Goal: Check status

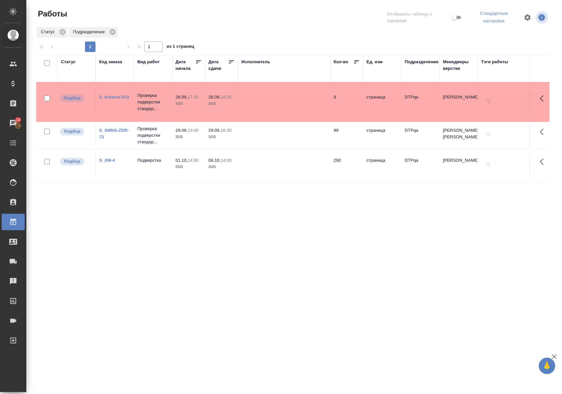
click at [69, 62] on div "Статус" at bounding box center [68, 62] width 15 height 7
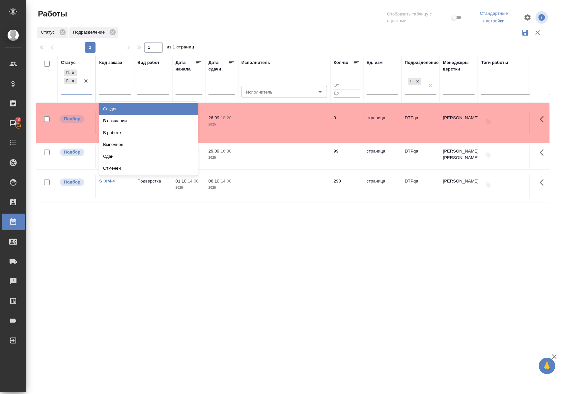
click at [80, 94] on div "Подбор Готов к работе" at bounding box center [76, 81] width 31 height 26
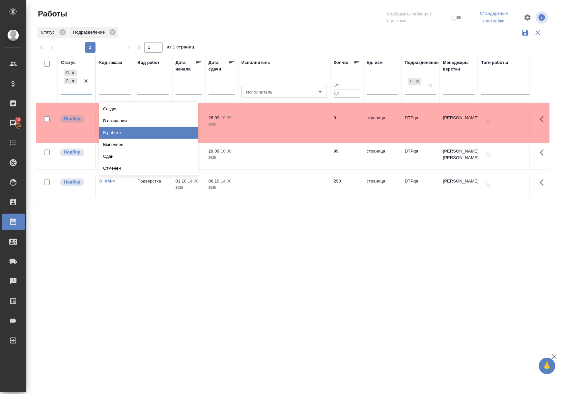
click at [112, 127] on div "В работе" at bounding box center [148, 133] width 99 height 12
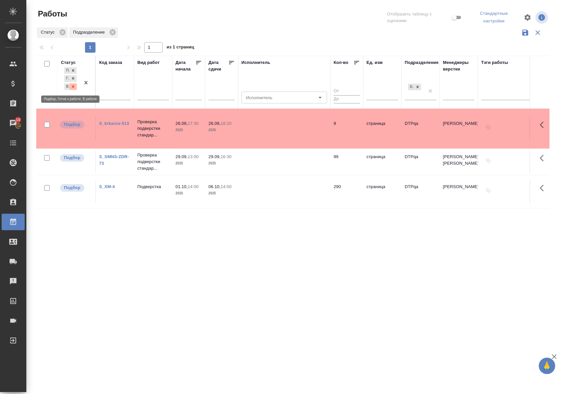
click at [72, 87] on icon at bounding box center [73, 86] width 5 height 5
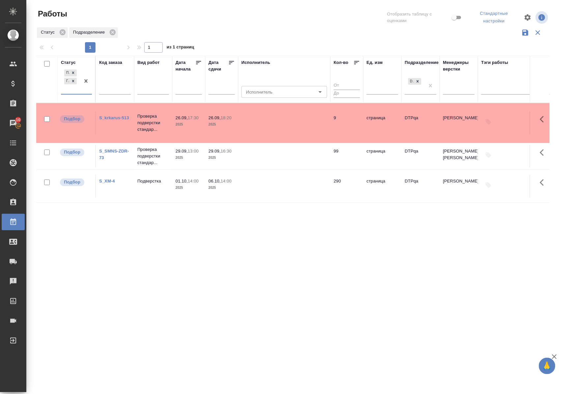
click at [72, 94] on div "Подбор Готов к работе" at bounding box center [76, 81] width 31 height 26
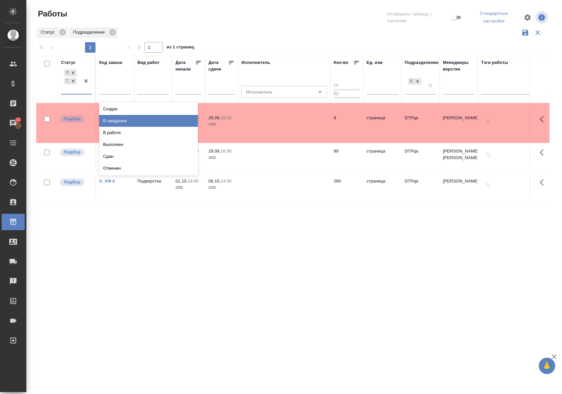
click at [109, 119] on div "В ожидании" at bounding box center [148, 121] width 99 height 12
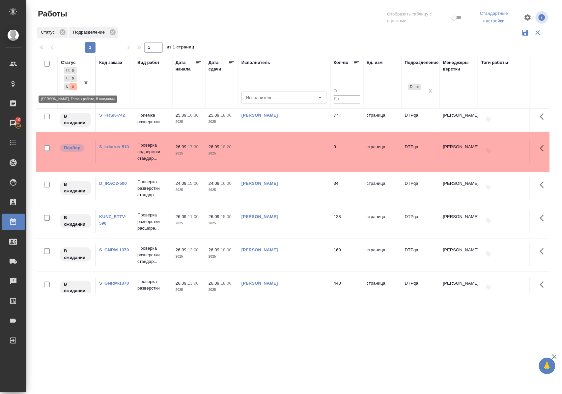
click at [74, 85] on icon at bounding box center [73, 86] width 5 height 5
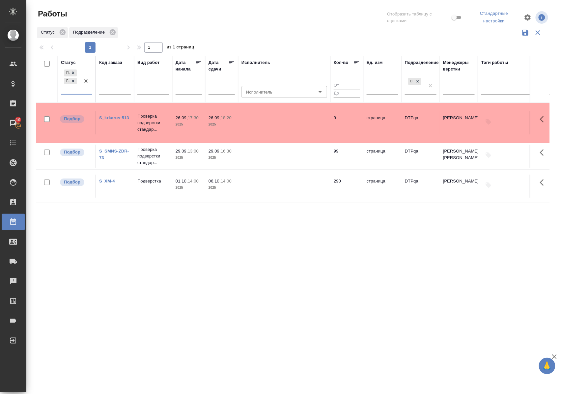
click at [71, 59] on div "Статус" at bounding box center [68, 62] width 15 height 7
